Goal: Task Accomplishment & Management: Manage account settings

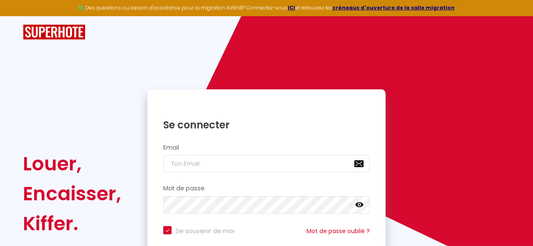
checkbox input "true"
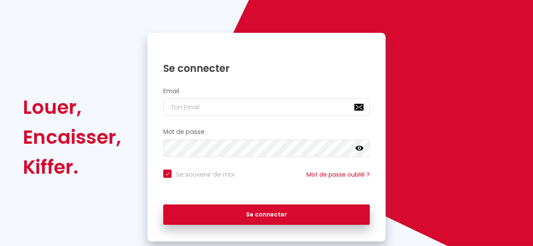
scroll to position [63, 0]
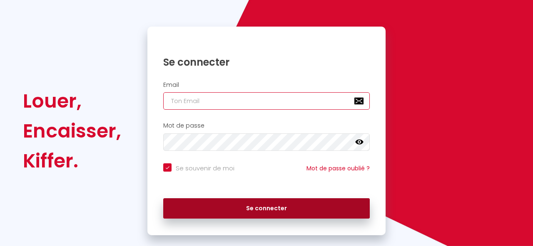
type input "[EMAIL_ADDRESS][DOMAIN_NAME]"
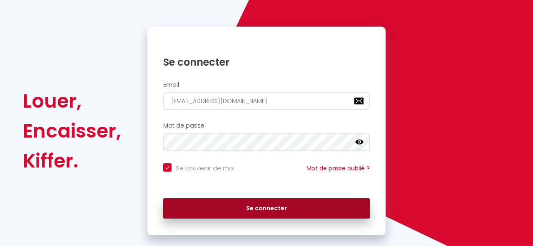
click at [257, 209] on button "Se connecter" at bounding box center [266, 208] width 206 height 21
checkbox input "true"
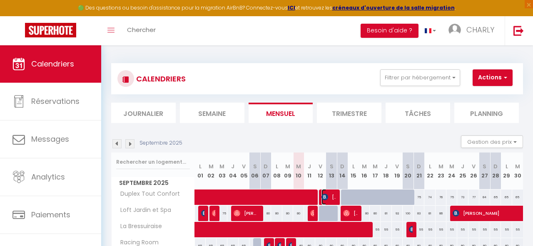
click at [332, 198] on span "[PERSON_NAME]" at bounding box center [328, 197] width 15 height 16
select select "OK"
select select "0"
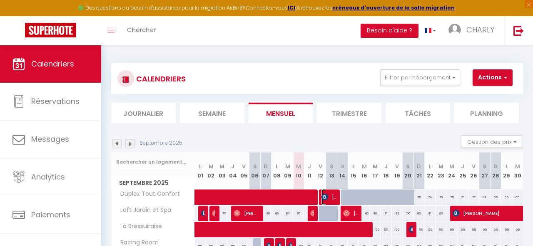
select select "1"
select select
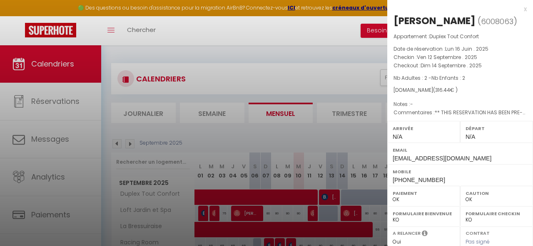
click at [351, 134] on div at bounding box center [266, 123] width 533 height 246
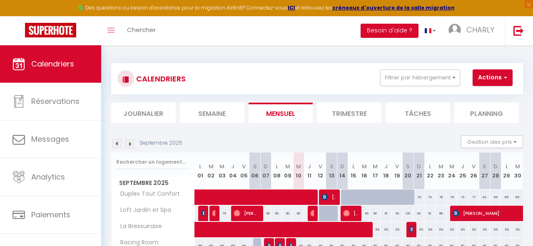
click at [310, 213] on div at bounding box center [312, 214] width 11 height 16
click at [316, 215] on div at bounding box center [312, 214] width 11 height 16
type input "92"
type input "Ven 12 Septembre 2025"
type input "Sam 13 Septembre 2025"
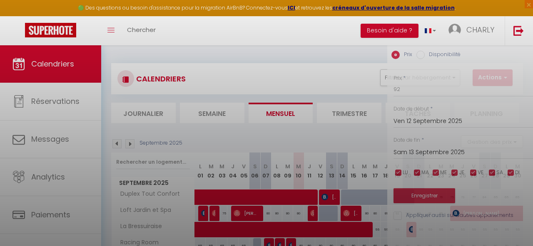
click at [316, 215] on div at bounding box center [266, 123] width 533 height 246
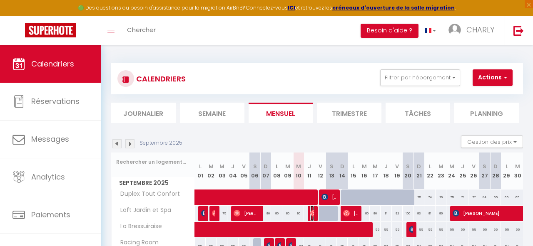
click at [312, 213] on img at bounding box center [313, 213] width 7 height 7
select select "KO"
select select "39544"
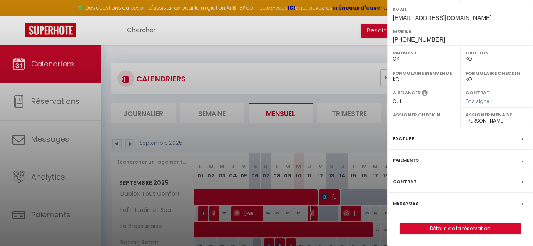
scroll to position [141, 0]
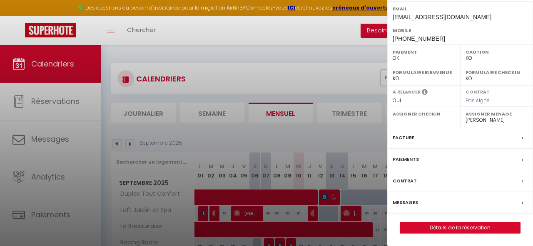
click at [244, 209] on div at bounding box center [266, 123] width 533 height 246
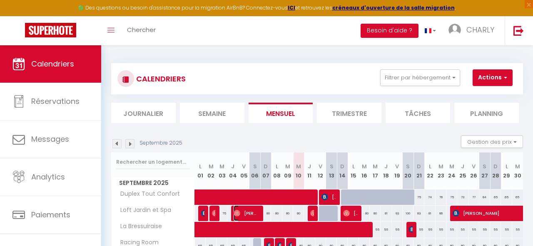
click at [244, 209] on span "[PERSON_NAME]" at bounding box center [245, 214] width 25 height 16
select select "OK"
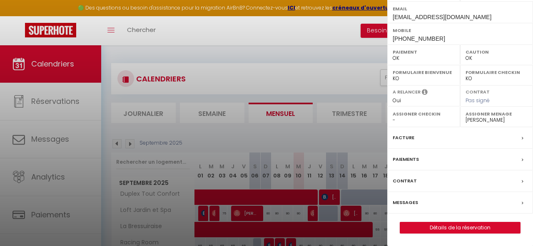
click at [416, 203] on label "Messages" at bounding box center [404, 202] width 25 height 9
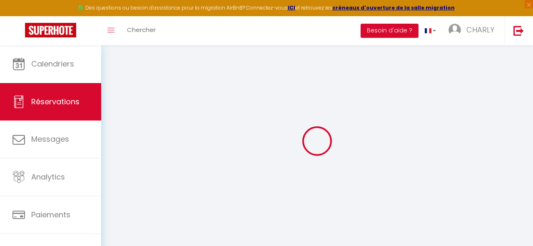
select select
checkbox input "false"
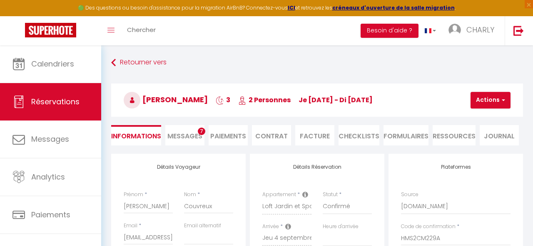
select select
checkbox input "false"
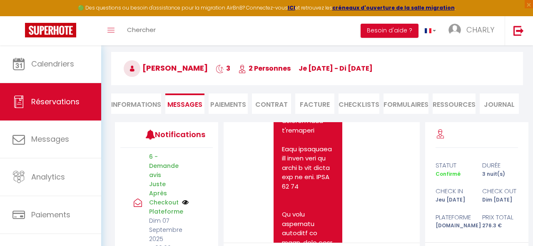
scroll to position [508, 0]
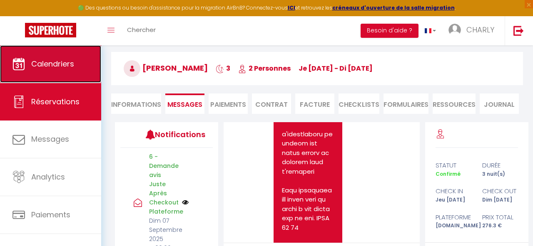
click at [59, 62] on span "Calendriers" at bounding box center [52, 64] width 43 height 10
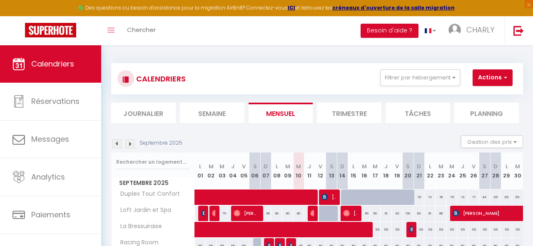
click at [321, 216] on div at bounding box center [324, 214] width 11 height 16
select select
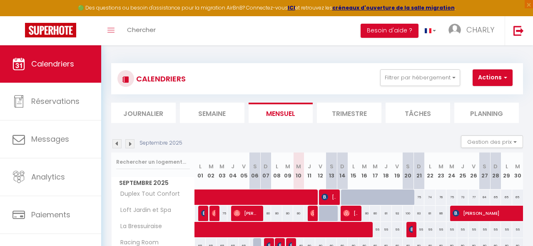
select select
type input "92"
type input "Ven 12 Septembre 2025"
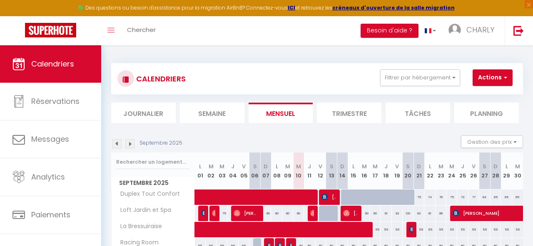
type input "Sam 13 Septembre 2025"
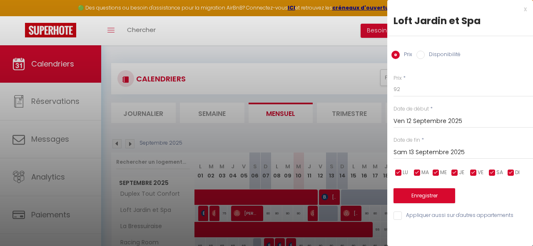
click at [526, 7] on div "x Loft Jardin et Spa Prix Disponibilité Prix * 92 Statut * Disponible Indisponi…" at bounding box center [460, 114] width 146 height 229
click at [524, 9] on div "x" at bounding box center [456, 9] width 139 height 10
select select
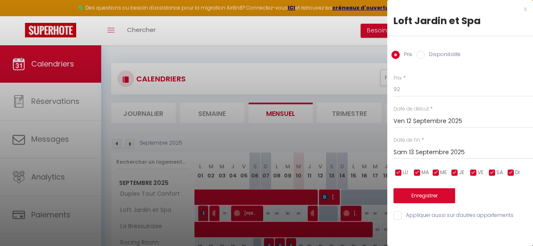
select select
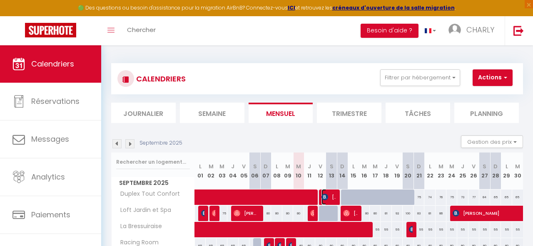
click at [327, 201] on span "[PERSON_NAME]" at bounding box center [328, 197] width 15 height 16
select select "OK"
select select "0"
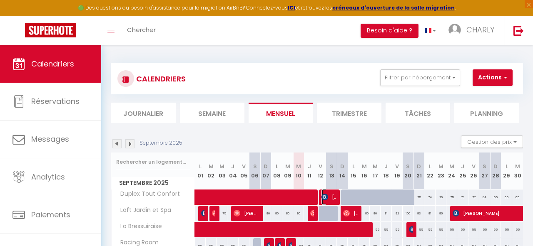
select select "1"
select select
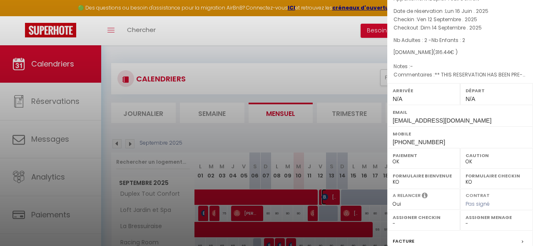
scroll to position [141, 0]
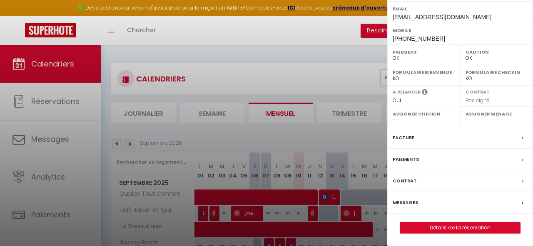
click at [411, 155] on div "Paiements" at bounding box center [460, 160] width 146 height 22
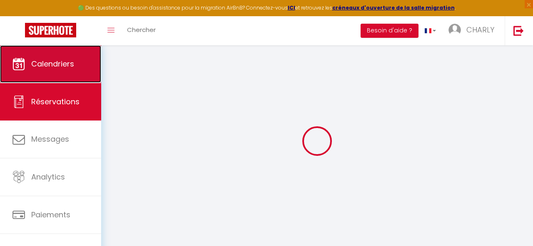
click at [59, 72] on link "Calendriers" at bounding box center [50, 63] width 101 height 37
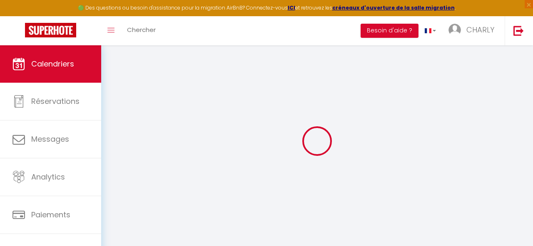
select select
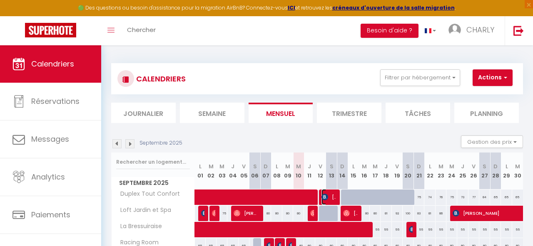
click at [331, 199] on span "[PERSON_NAME]" at bounding box center [328, 197] width 15 height 16
select select "OK"
select select "0"
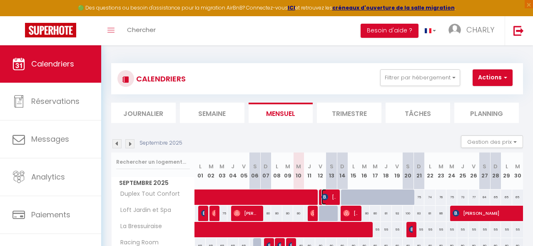
select select "1"
select select
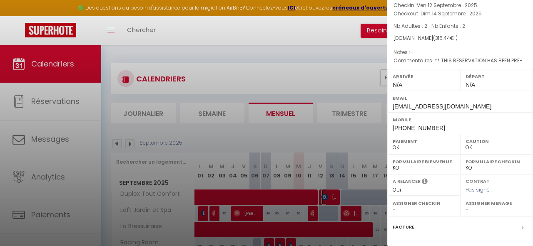
scroll to position [141, 0]
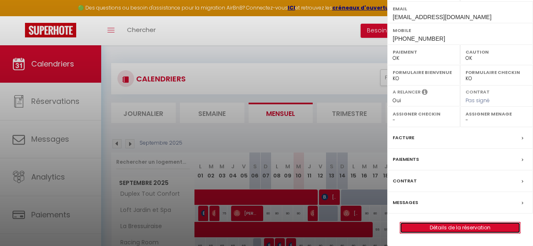
click at [449, 229] on link "Détails de la réservation" at bounding box center [460, 228] width 120 height 11
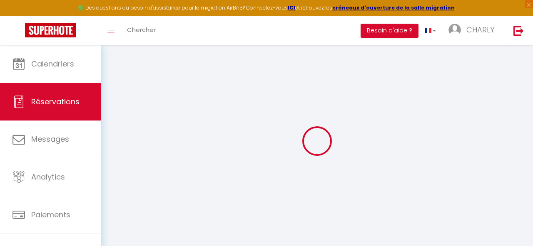
select select
checkbox input "false"
select select
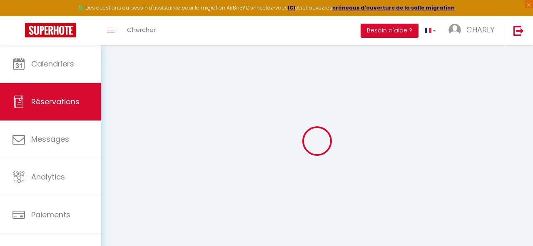
checkbox input "false"
select select
checkbox input "false"
type textarea "** THIS RESERVATION HAS BEEN PRE-PAID ** BOOKING NOTE : Payment charge is EUR 4…"
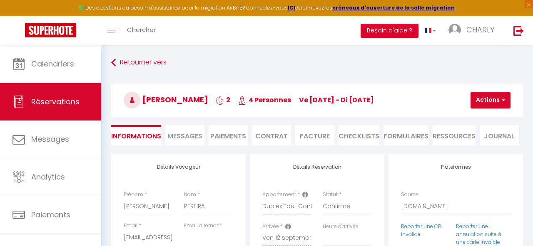
type input "35"
type input "3.6"
select select
checkbox input "false"
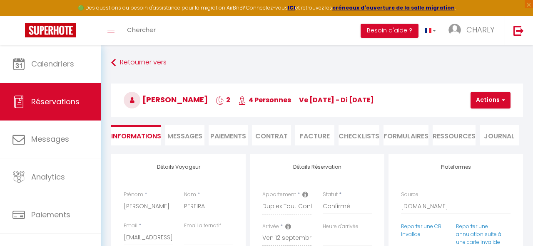
select select
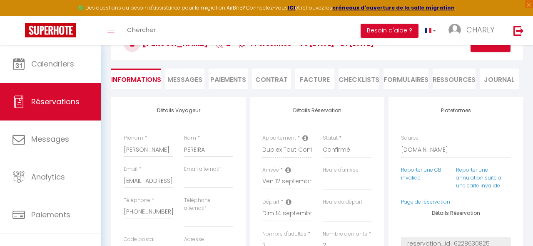
scroll to position [59, 0]
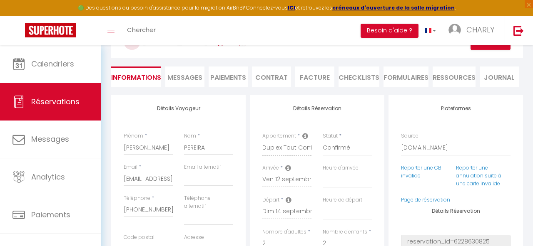
click at [302, 136] on icon at bounding box center [305, 136] width 6 height 7
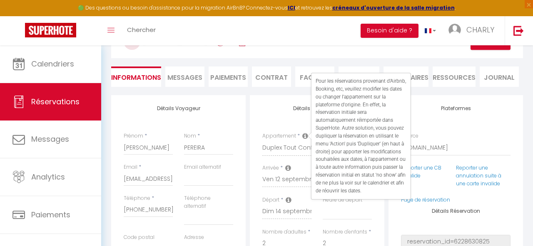
click at [301, 125] on div "Détails Réservation Appartement * Duplex Tout Confort Loft Jardin et Spa La Bre…" at bounding box center [317, 250] width 134 height 310
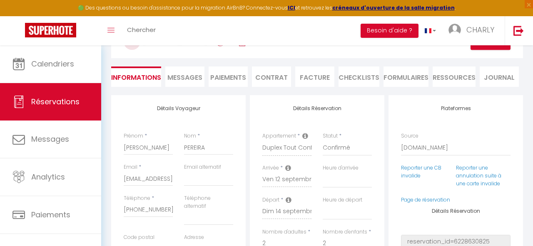
scroll to position [47, 0]
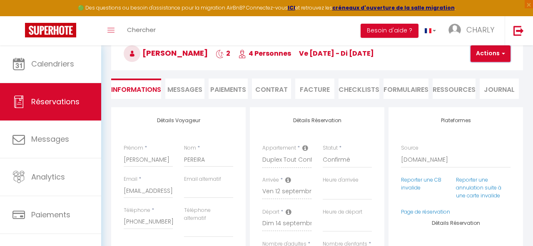
click at [490, 55] on button "Actions" at bounding box center [490, 53] width 40 height 17
click at [481, 83] on link "Dupliquer" at bounding box center [497, 82] width 66 height 11
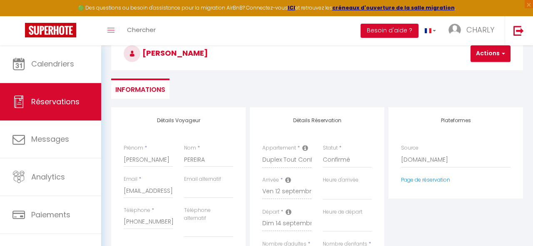
type input "0"
select select
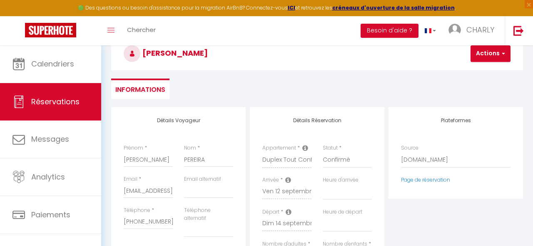
select select
checkbox input "false"
type input "Invalid Dateundefined"
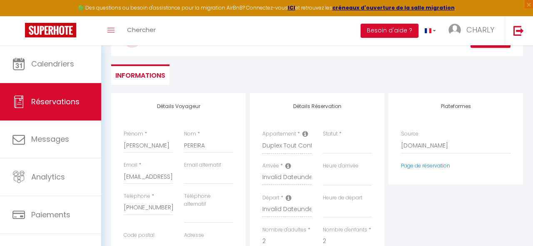
scroll to position [69, 0]
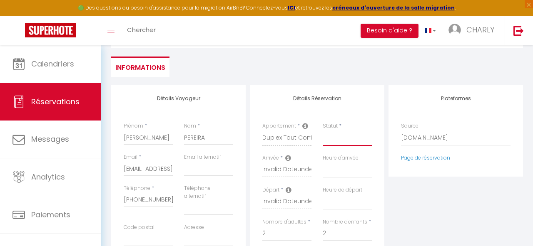
click at [347, 139] on select "Confirmé Non Confirmé [PERSON_NAME] par le voyageur No Show Request" at bounding box center [346, 138] width 49 height 16
click at [305, 128] on icon at bounding box center [305, 126] width 6 height 7
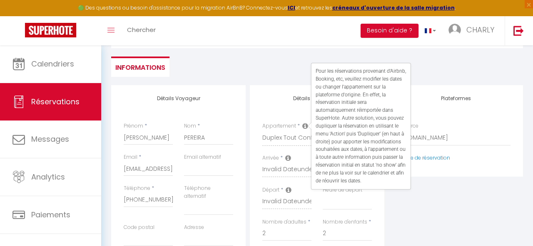
click at [414, 195] on div "Plateformes Source Direct [DOMAIN_NAME] [DOMAIN_NAME] Chalet montagne Expedia G…" at bounding box center [455, 237] width 139 height 305
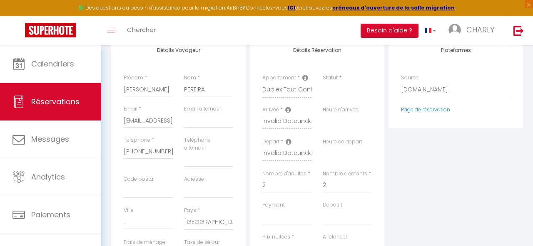
scroll to position [118, 0]
click at [347, 91] on select "Confirmé Non Confirmé [PERSON_NAME] par le voyageur No Show Request" at bounding box center [346, 89] width 49 height 16
click at [412, 87] on select "Direct [DOMAIN_NAME] [DOMAIN_NAME] Chalet montagne Expedia Gite de [GEOGRAPHIC_…" at bounding box center [455, 89] width 109 height 16
click at [358, 84] on select "Confirmé Non Confirmé [PERSON_NAME] par le voyageur No Show Request" at bounding box center [346, 89] width 49 height 16
click at [346, 117] on select "00:00 00:30 01:00 01:30 02:00 02:30 03:00 03:30 04:00 04:30 05:00 05:30 06:00 0…" at bounding box center [346, 121] width 49 height 16
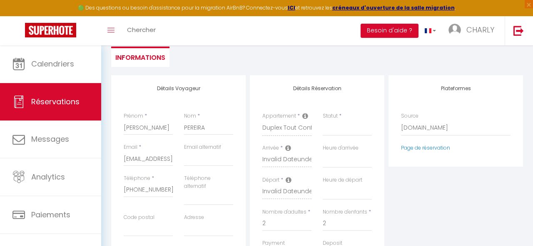
scroll to position [0, 0]
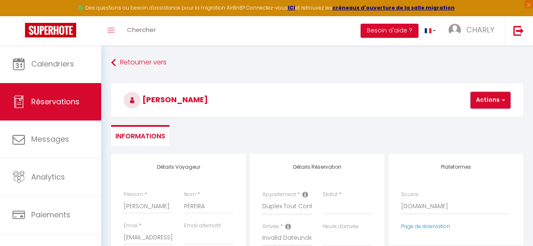
click at [496, 100] on button "Actions" at bounding box center [490, 100] width 40 height 17
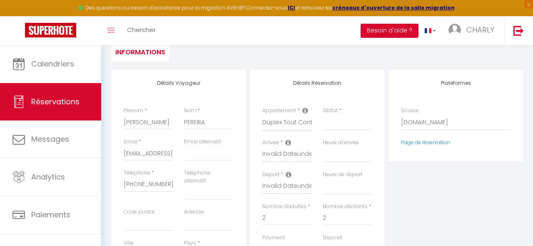
scroll to position [75, 0]
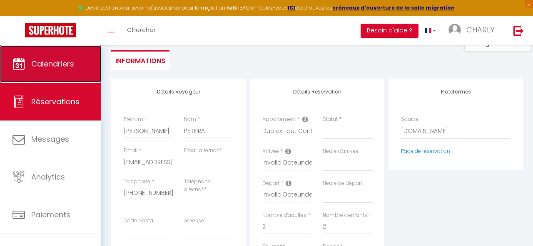
click at [43, 71] on link "Calendriers" at bounding box center [50, 63] width 101 height 37
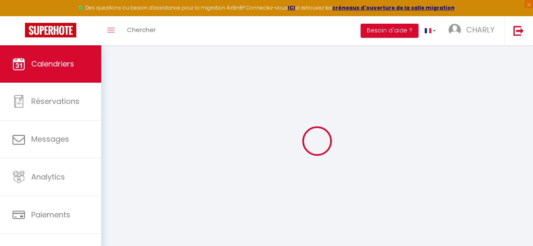
select select
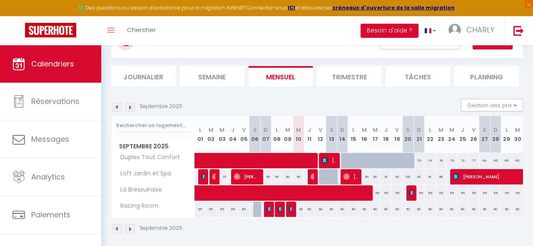
scroll to position [45, 0]
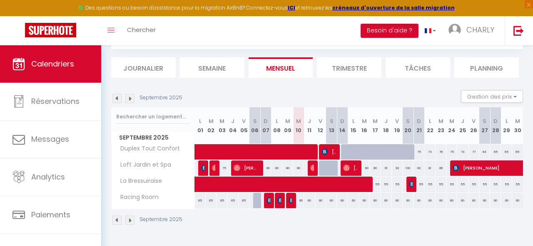
click at [322, 170] on div at bounding box center [324, 169] width 11 height 16
type input "92"
select select "1"
type input "Ven 12 Septembre 2025"
type input "Sam 13 Septembre 2025"
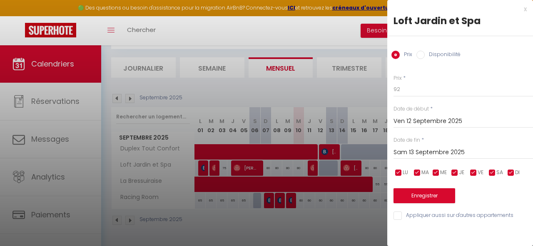
click at [419, 57] on input "Disponibilité" at bounding box center [420, 55] width 8 height 8
radio input "true"
radio input "false"
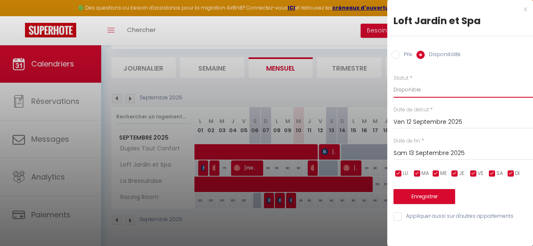
click at [410, 87] on select "Disponible Indisponible" at bounding box center [462, 90] width 139 height 16
click at [449, 155] on input "Sam 13 Septembre 2025" at bounding box center [462, 153] width 139 height 11
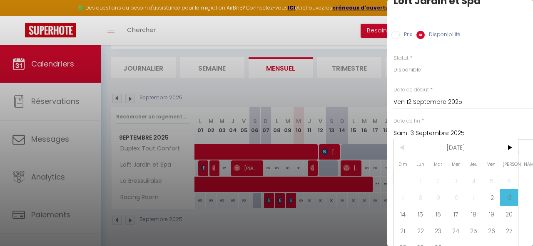
scroll to position [27, 0]
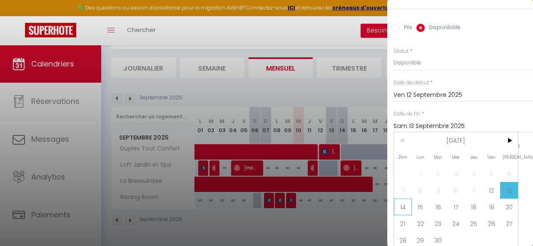
click at [400, 206] on span "14" at bounding box center [403, 207] width 18 height 17
type input "Dim 14 Septembre 2025"
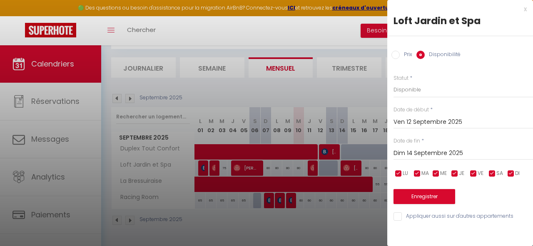
scroll to position [0, 0]
click at [435, 198] on button "Enregistrer" at bounding box center [424, 196] width 62 height 15
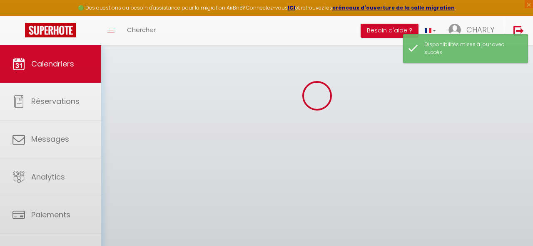
select select
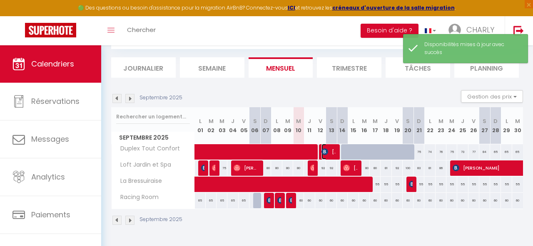
click at [323, 152] on img at bounding box center [324, 152] width 7 height 7
select select "OK"
select select "0"
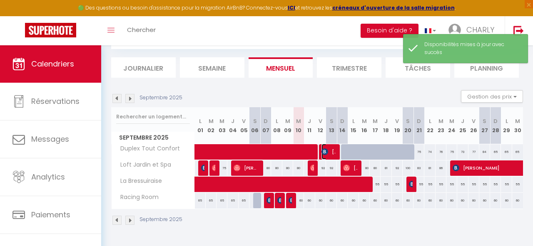
select select "1"
select select
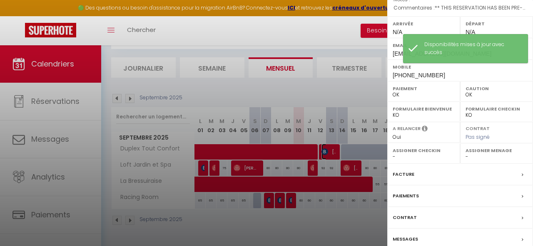
scroll to position [141, 0]
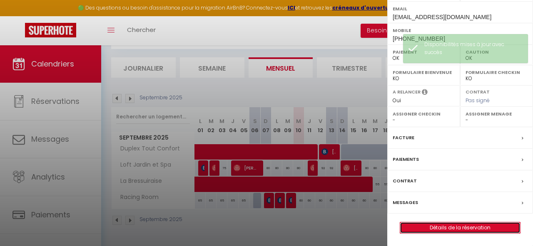
click at [446, 230] on link "Détails de la réservation" at bounding box center [460, 228] width 120 height 11
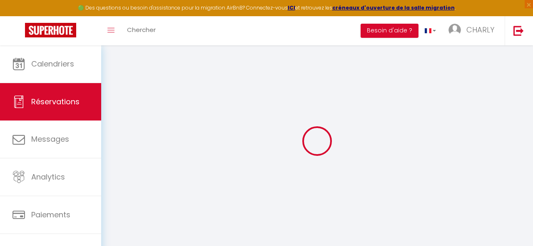
select select
checkbox input "false"
select select
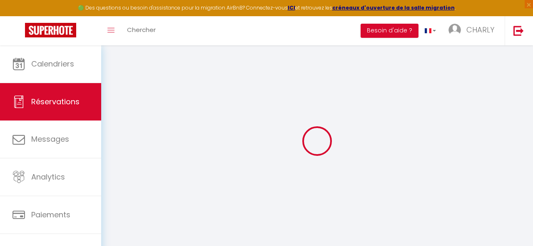
checkbox input "false"
select select
checkbox input "false"
type textarea "** THIS RESERVATION HAS BEEN PRE-PAID ** BOOKING NOTE : Payment charge is EUR 4…"
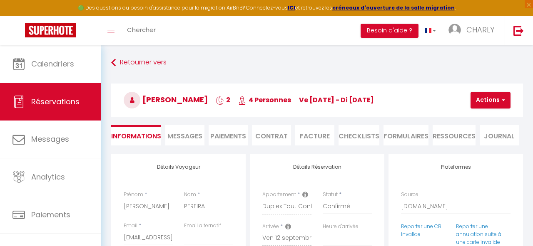
type input "35"
type input "3.6"
select select
checkbox input "false"
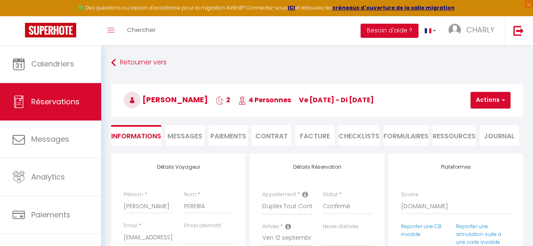
select select
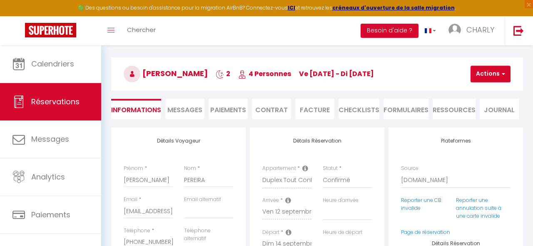
scroll to position [27, 0]
click at [489, 77] on button "Actions" at bounding box center [490, 73] width 40 height 17
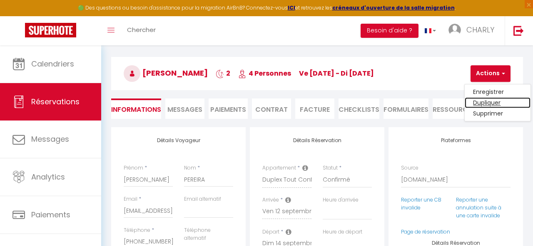
click at [491, 103] on link "Dupliquer" at bounding box center [497, 102] width 66 height 11
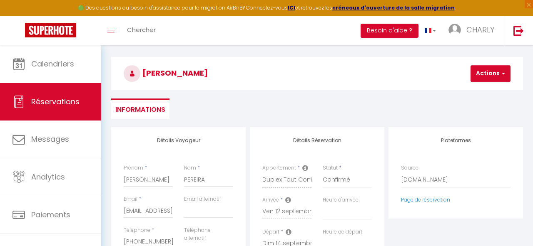
type input "0"
select select
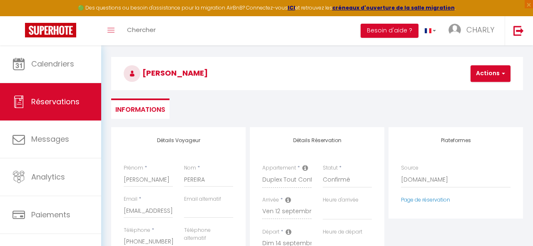
select select
checkbox input "false"
type input "Invalid Dateundefined"
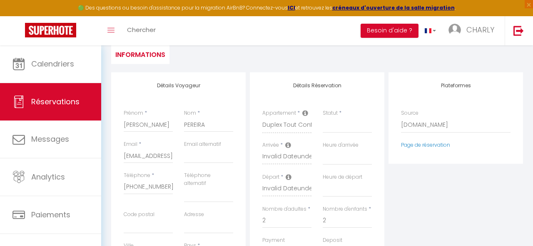
scroll to position [90, 0]
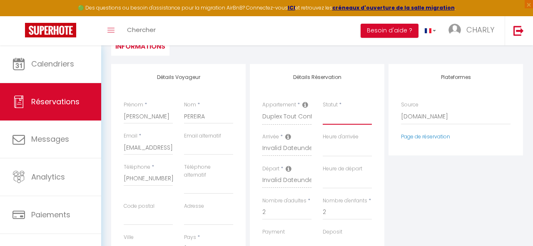
click at [335, 121] on select "Confirmé Non Confirmé [PERSON_NAME] par le voyageur No Show Request" at bounding box center [346, 117] width 49 height 16
select select "3"
select select
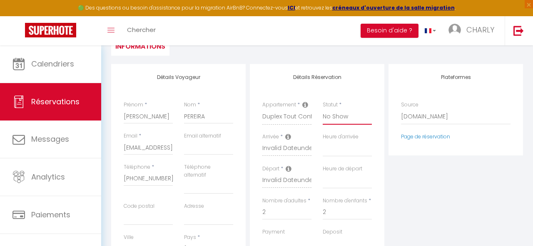
select select
checkbox input "false"
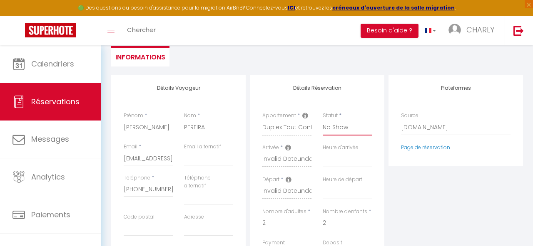
scroll to position [0, 0]
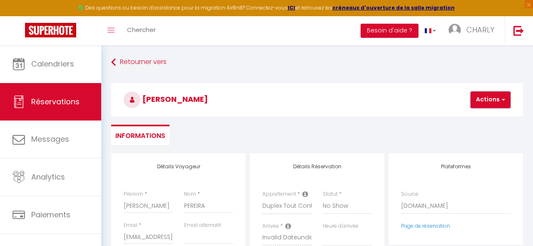
click at [493, 97] on button "Actions" at bounding box center [490, 100] width 40 height 17
click at [489, 118] on link "Enregistrer" at bounding box center [497, 118] width 66 height 11
select select
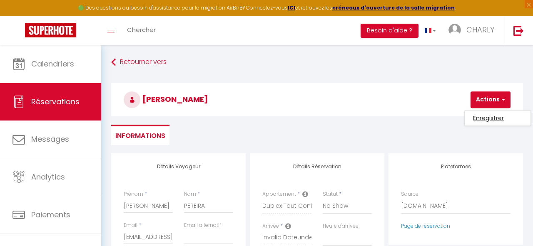
select select
checkbox input "false"
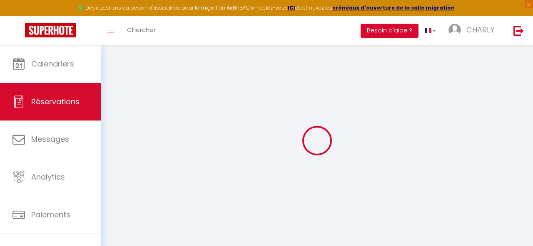
select select
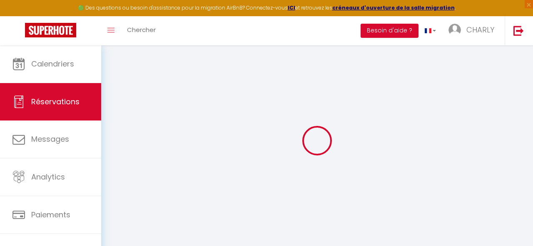
checkbox input "false"
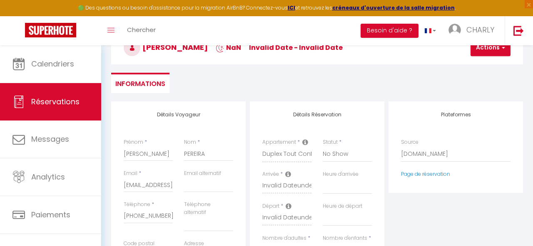
scroll to position [0, 0]
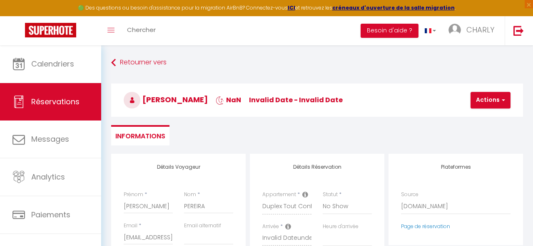
click at [305, 194] on icon at bounding box center [305, 194] width 6 height 7
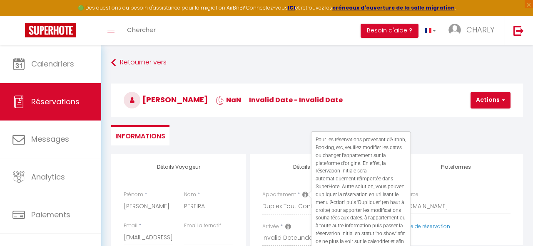
click at [261, 118] on div "[PERSON_NAME] [PERSON_NAME] Invalid date - Invalid date Actions Enregistrer Act…" at bounding box center [317, 99] width 422 height 45
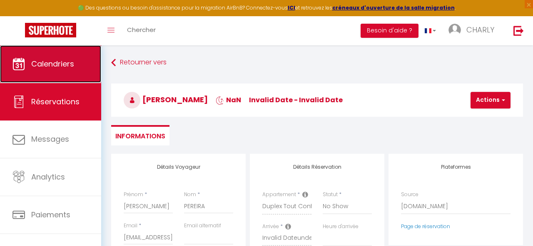
click at [40, 64] on span "Calendriers" at bounding box center [52, 64] width 43 height 10
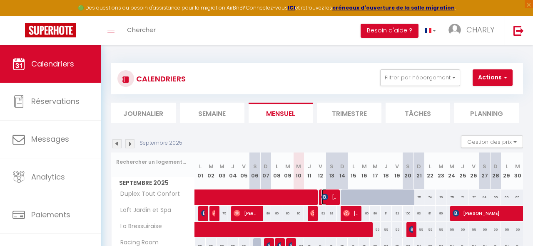
click at [327, 198] on img at bounding box center [324, 197] width 7 height 7
select select "OK"
select select "0"
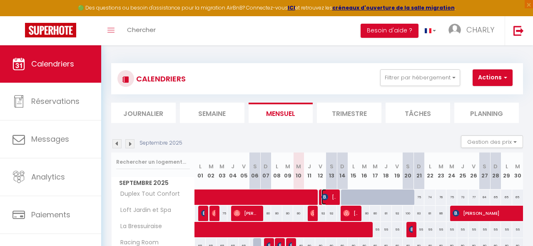
select select "1"
select select
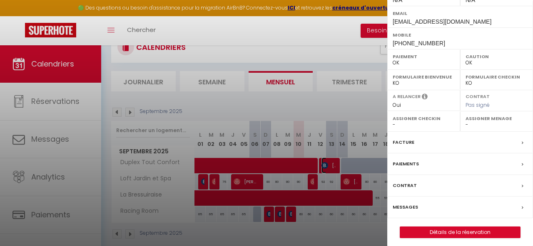
scroll to position [141, 0]
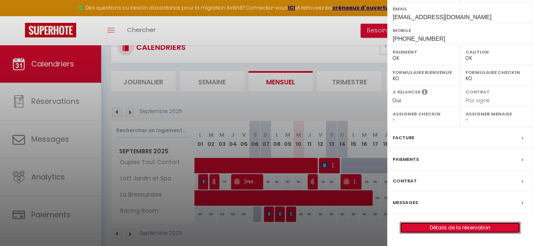
click at [447, 228] on link "Détails de la réservation" at bounding box center [460, 228] width 120 height 11
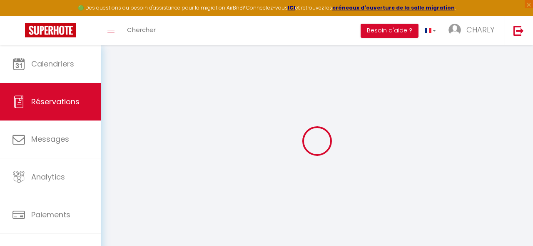
select select
checkbox input "false"
select select
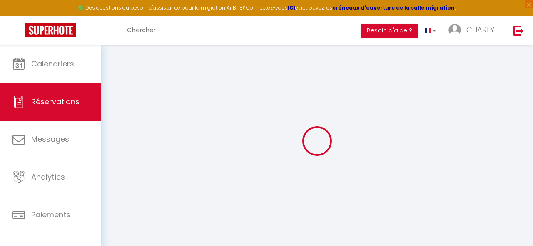
checkbox input "false"
select select
checkbox input "false"
type textarea "** THIS RESERVATION HAS BEEN PRE-PAID ** BOOKING NOTE : Payment charge is EUR 4…"
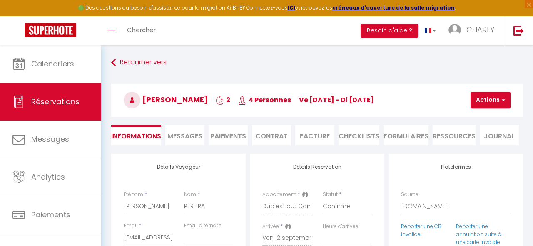
type input "35"
type input "3.6"
select select
checkbox input "false"
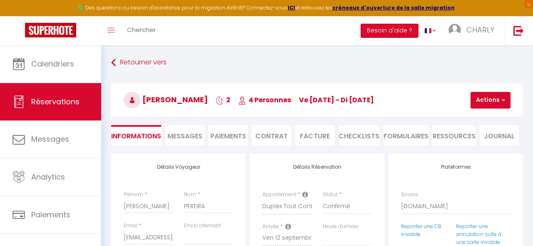
select select
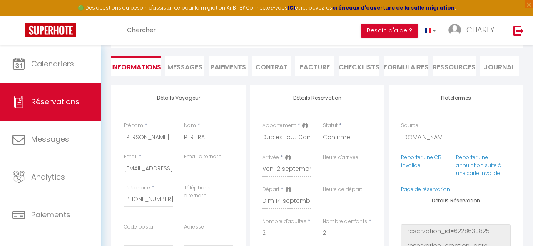
scroll to position [70, 0]
click at [341, 137] on select "Confirmé Non Confirmé [PERSON_NAME] par le voyageur No Show Request" at bounding box center [346, 137] width 49 height 16
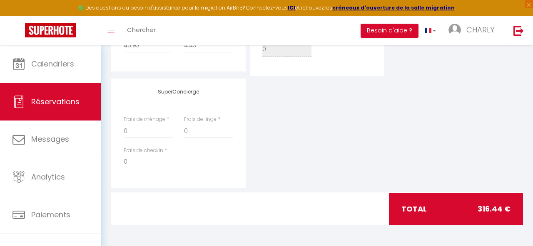
scroll to position [0, 0]
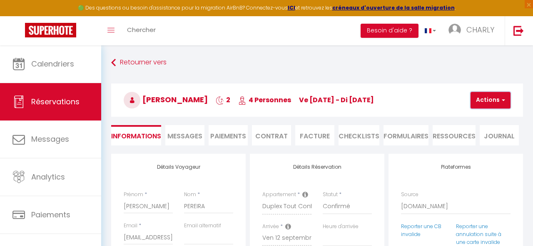
click at [492, 99] on button "Actions" at bounding box center [490, 100] width 40 height 17
click at [491, 129] on link "Dupliquer" at bounding box center [497, 129] width 66 height 11
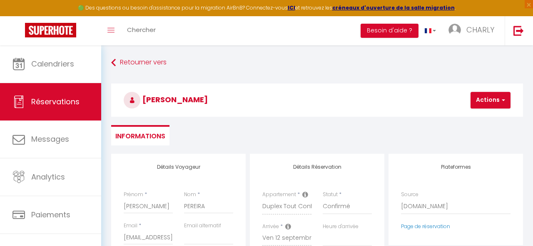
type input "0"
select select
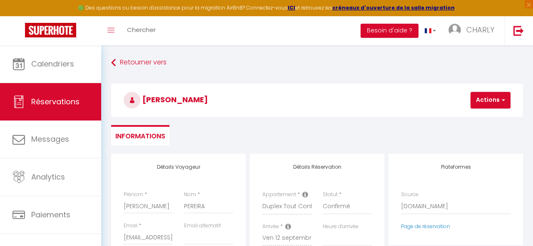
select select
checkbox input "false"
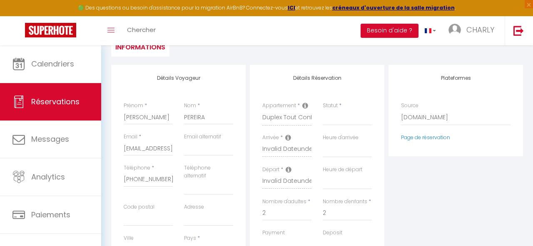
scroll to position [94, 0]
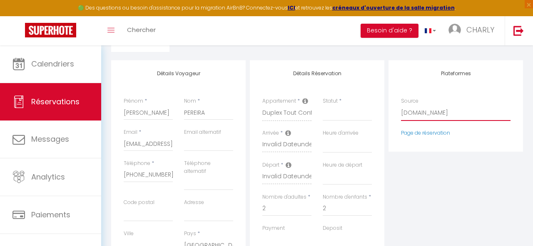
click at [437, 110] on select "Direct [DOMAIN_NAME] [DOMAIN_NAME] Chalet montagne Expedia Gite de [GEOGRAPHIC_…" at bounding box center [455, 113] width 109 height 16
click at [424, 112] on select "Direct [DOMAIN_NAME] [DOMAIN_NAME] Chalet montagne Expedia Gite de [GEOGRAPHIC_…" at bounding box center [455, 113] width 109 height 16
click at [446, 115] on select "Direct [DOMAIN_NAME] [DOMAIN_NAME] Chalet montagne Expedia Gite de [GEOGRAPHIC_…" at bounding box center [455, 113] width 109 height 16
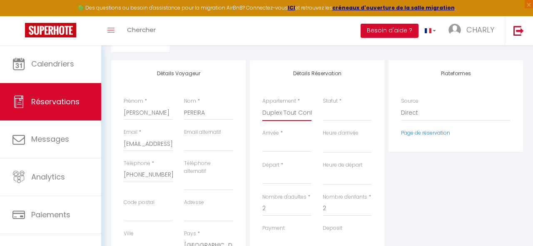
click at [283, 113] on select "Duplex Tout Confort Loft Jardin et Spa La Bressuiraise Racing Room" at bounding box center [286, 113] width 49 height 16
click at [409, 111] on select "Direct [DOMAIN_NAME] [DOMAIN_NAME] Chalet montagne Expedia Gite de [GEOGRAPHIC_…" at bounding box center [455, 113] width 109 height 16
click at [423, 112] on select "Direct [DOMAIN_NAME] [DOMAIN_NAME] Chalet montagne Expedia Gite de [GEOGRAPHIC_…" at bounding box center [455, 113] width 109 height 16
click at [404, 113] on select "Direct [DOMAIN_NAME] [DOMAIN_NAME] Chalet montagne Expedia Gite de [GEOGRAPHIC_…" at bounding box center [455, 113] width 109 height 16
click at [417, 117] on select "Direct [DOMAIN_NAME] [DOMAIN_NAME] Chalet montagne Expedia Gite de [GEOGRAPHIC_…" at bounding box center [455, 113] width 109 height 16
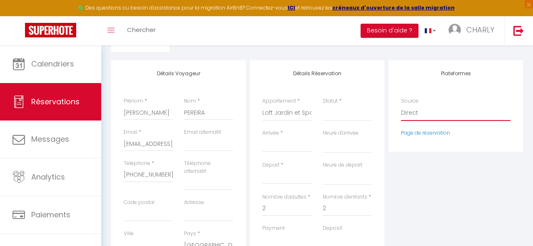
click at [407, 112] on select "Direct [DOMAIN_NAME] [DOMAIN_NAME] Chalet montagne Expedia Gite de [GEOGRAPHIC_…" at bounding box center [455, 113] width 109 height 16
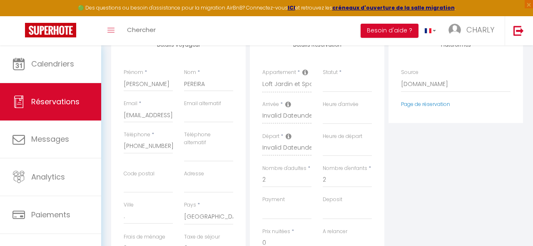
scroll to position [120, 0]
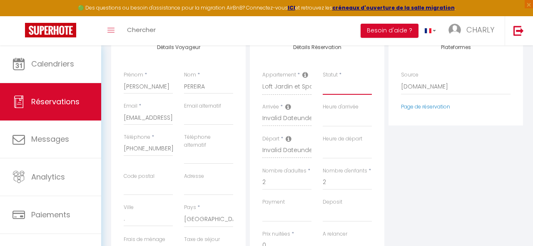
click at [345, 90] on select "Confirmé Non Confirmé [PERSON_NAME] par le voyageur No Show Request" at bounding box center [346, 87] width 49 height 16
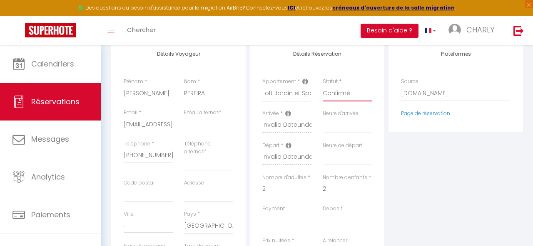
scroll to position [0, 0]
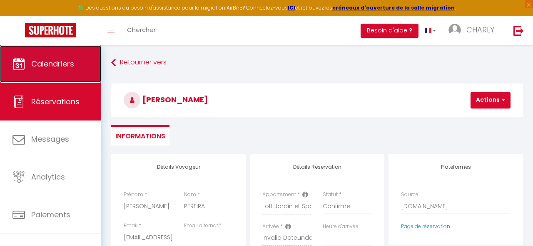
click at [54, 63] on span "Calendriers" at bounding box center [52, 64] width 43 height 10
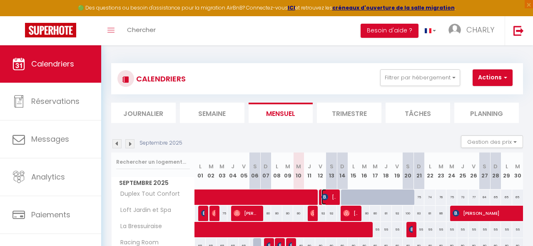
click at [330, 193] on span "[PERSON_NAME]" at bounding box center [328, 197] width 15 height 16
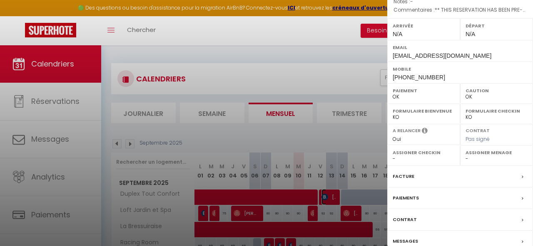
scroll to position [141, 0]
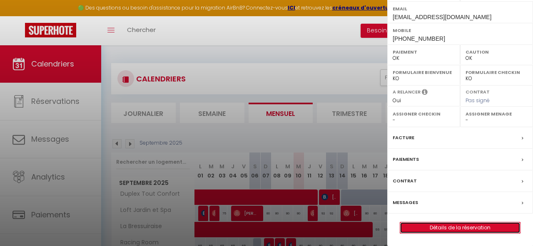
click at [451, 228] on link "Détails de la réservation" at bounding box center [460, 228] width 120 height 11
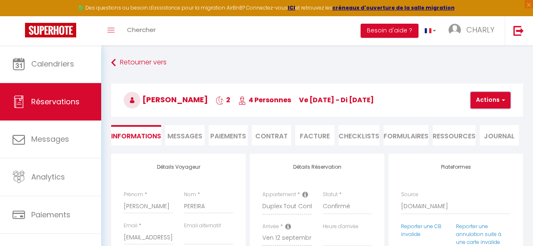
click at [483, 108] on button "Actions" at bounding box center [490, 100] width 40 height 17
click at [494, 126] on link "Dupliquer" at bounding box center [497, 129] width 66 height 11
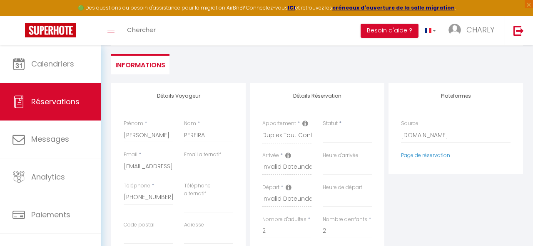
scroll to position [82, 0]
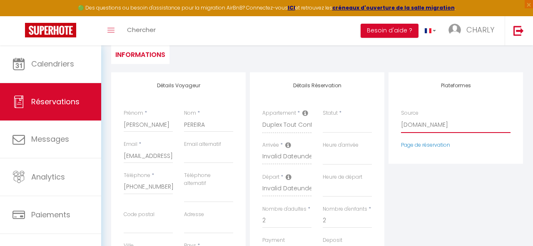
click at [412, 130] on select "Direct [DOMAIN_NAME] [DOMAIN_NAME] Chalet montagne Expedia Gite de [GEOGRAPHIC_…" at bounding box center [455, 125] width 109 height 16
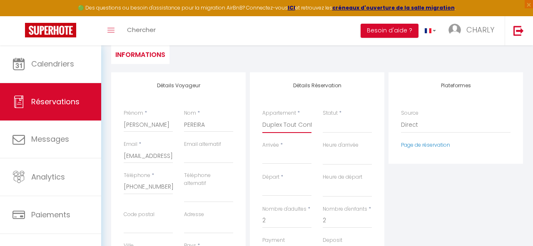
click at [293, 126] on select "Duplex Tout Confort Loft Jardin et Spa La Bressuiraise Racing Room" at bounding box center [286, 125] width 49 height 16
click at [282, 158] on input "Arrivée" at bounding box center [286, 157] width 49 height 11
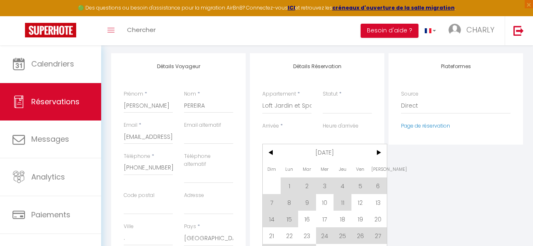
scroll to position [104, 0]
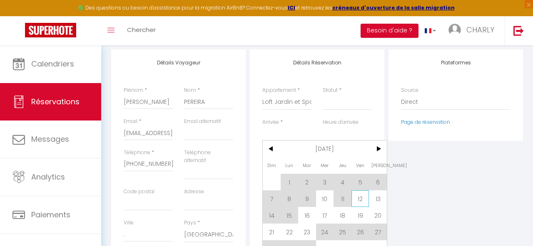
click at [361, 201] on span "12" at bounding box center [360, 199] width 18 height 17
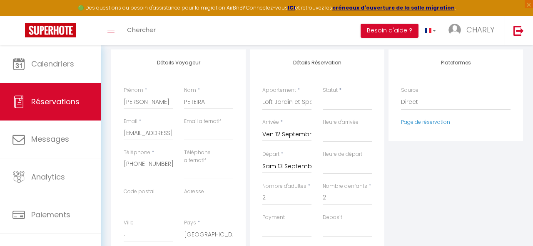
click at [277, 170] on input "Sam 13 Septembre 2025" at bounding box center [286, 166] width 49 height 11
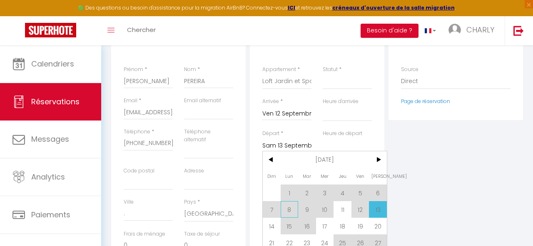
scroll to position [129, 0]
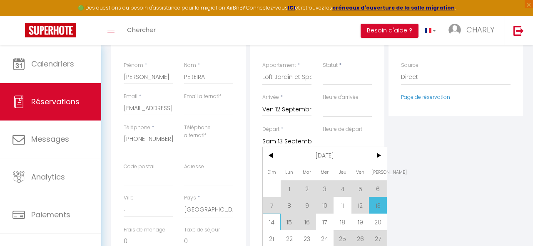
click at [272, 221] on span "14" at bounding box center [272, 222] width 18 height 17
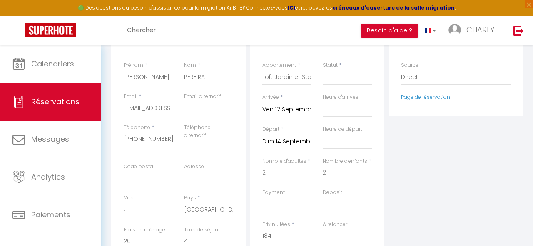
scroll to position [134, 0]
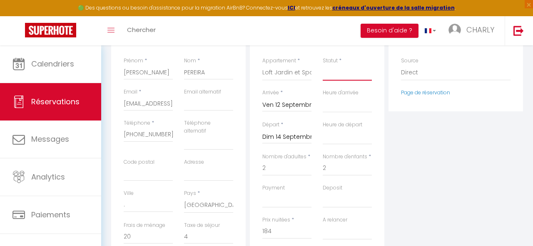
click at [348, 75] on select "Confirmé Non Confirmé [PERSON_NAME] par le voyageur No Show Request" at bounding box center [346, 73] width 49 height 16
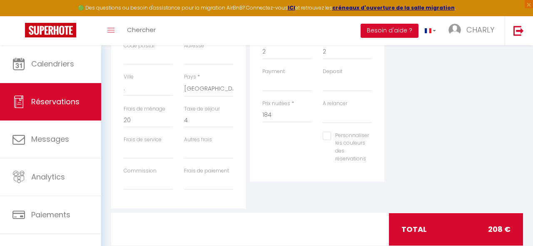
scroll to position [255, 0]
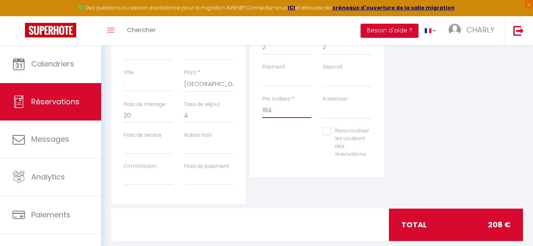
click at [281, 112] on input "184" at bounding box center [286, 110] width 49 height 15
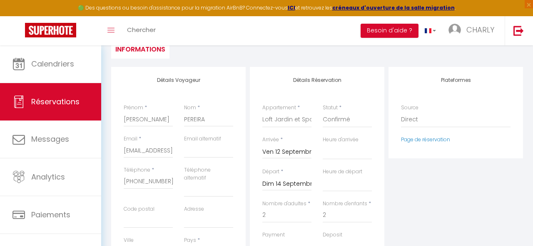
scroll to position [82, 0]
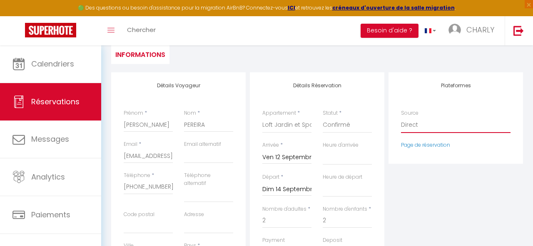
click at [408, 125] on select "Direct [DOMAIN_NAME] [DOMAIN_NAME] Chalet montagne Expedia Gite de [GEOGRAPHIC_…" at bounding box center [455, 125] width 109 height 16
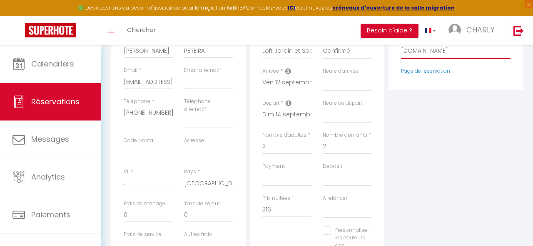
scroll to position [0, 0]
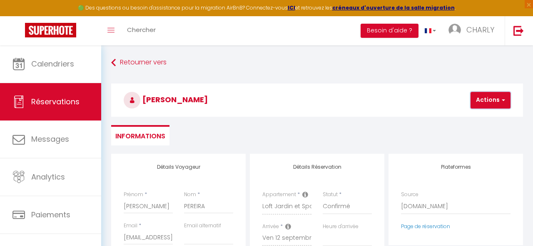
click at [488, 100] on button "Actions" at bounding box center [490, 100] width 40 height 17
click at [475, 121] on link "Enregistrer" at bounding box center [497, 118] width 66 height 11
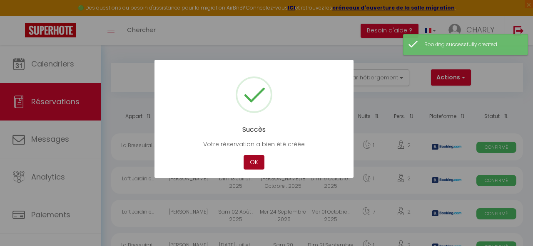
click at [256, 165] on button "OK" at bounding box center [253, 162] width 21 height 15
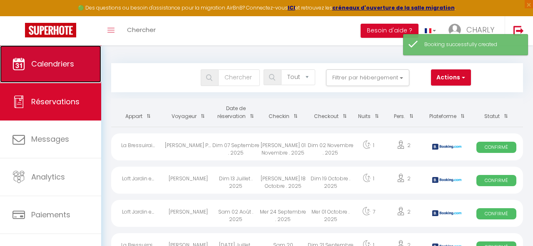
click at [56, 69] on link "Calendriers" at bounding box center [50, 63] width 101 height 37
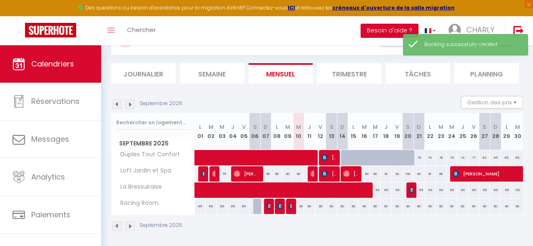
scroll to position [45, 0]
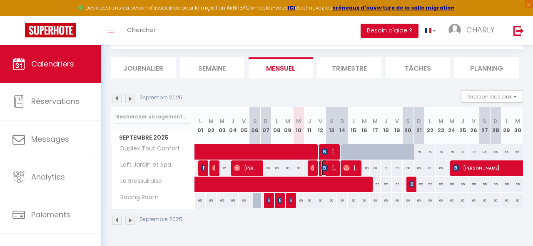
click at [328, 169] on span "[PERSON_NAME]" at bounding box center [328, 168] width 15 height 16
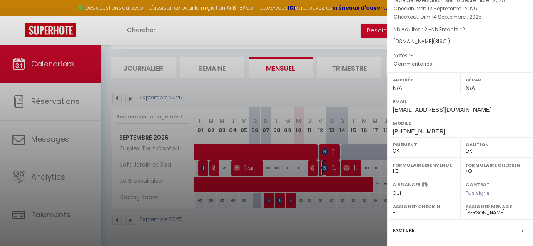
scroll to position [40, 0]
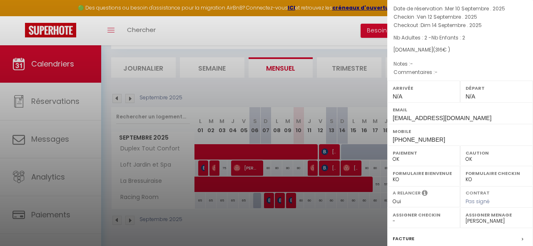
click at [329, 152] on div at bounding box center [266, 123] width 533 height 246
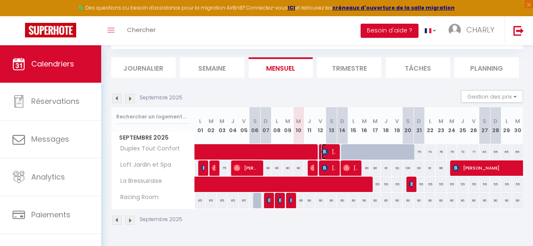
click at [329, 152] on span "[PERSON_NAME]" at bounding box center [328, 152] width 15 height 16
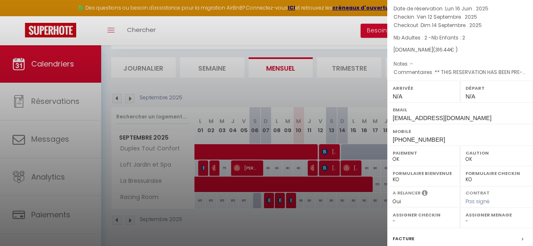
click at [333, 170] on div at bounding box center [266, 123] width 533 height 246
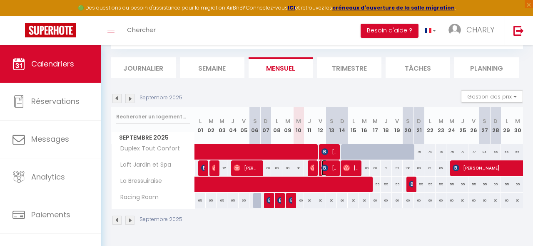
click at [332, 169] on span "[PERSON_NAME]" at bounding box center [328, 168] width 15 height 16
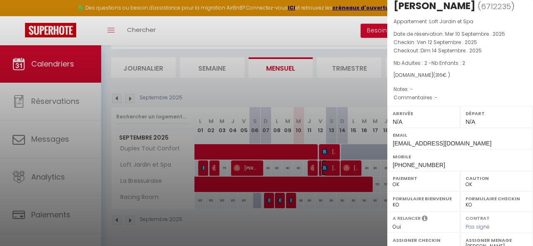
scroll to position [0, 0]
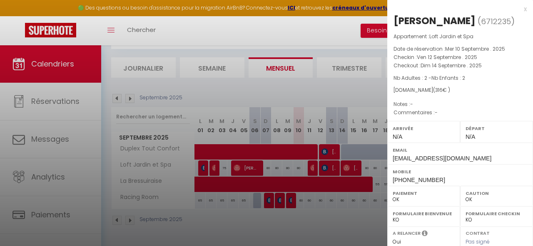
click at [526, 7] on div "x" at bounding box center [456, 9] width 139 height 10
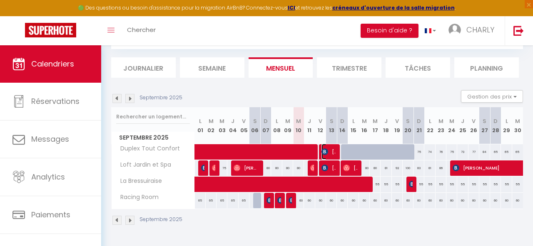
click at [332, 154] on span "[PERSON_NAME]" at bounding box center [328, 152] width 15 height 16
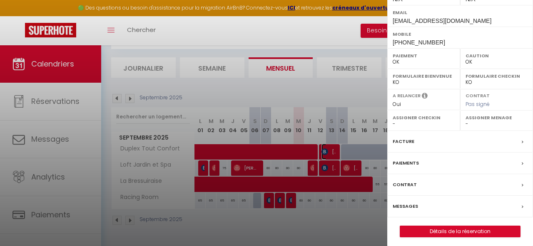
scroll to position [141, 0]
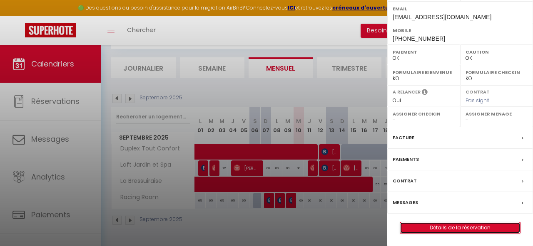
click at [461, 231] on link "Détails de la réservation" at bounding box center [460, 228] width 120 height 11
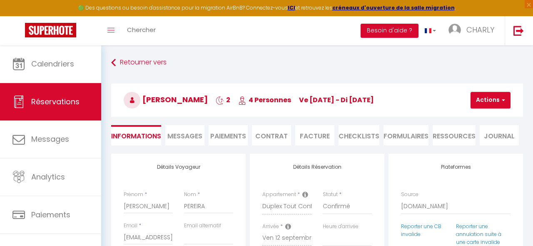
scroll to position [16, 0]
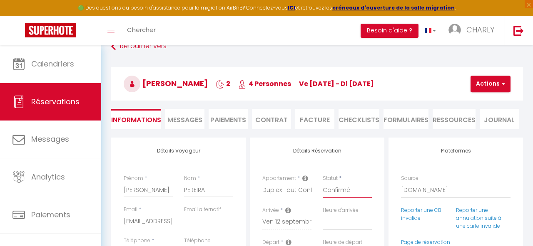
click at [342, 190] on select "Confirmé Non Confirmé [PERSON_NAME] par le voyageur No Show Request" at bounding box center [346, 191] width 49 height 16
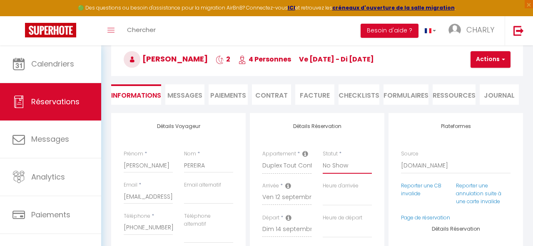
scroll to position [17, 0]
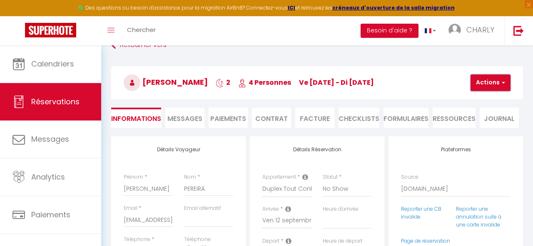
click at [486, 87] on button "Actions" at bounding box center [490, 82] width 40 height 17
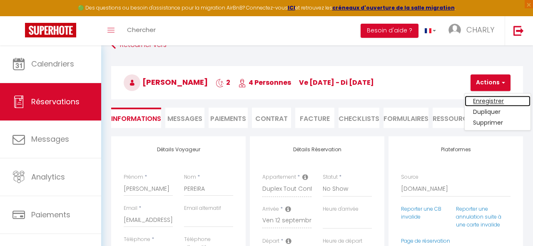
click at [485, 103] on link "Enregistrer" at bounding box center [497, 101] width 66 height 11
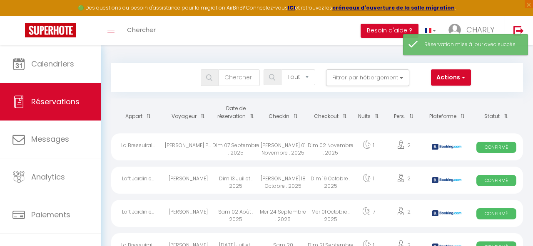
scroll to position [9, 0]
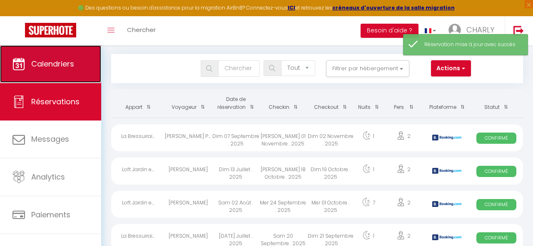
click at [69, 53] on link "Calendriers" at bounding box center [50, 63] width 101 height 37
